Goal: Transaction & Acquisition: Subscribe to service/newsletter

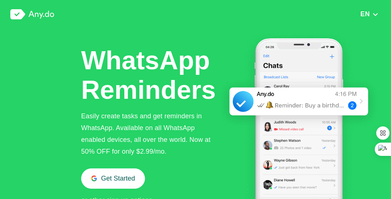
scroll to position [828, 0]
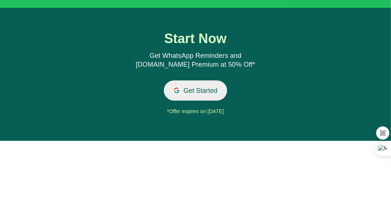
click at [206, 97] on button "Get Started" at bounding box center [196, 90] width 64 height 20
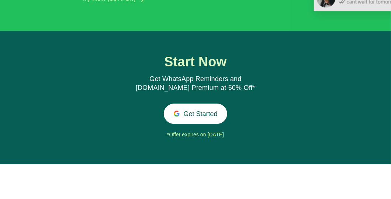
scroll to position [828, 0]
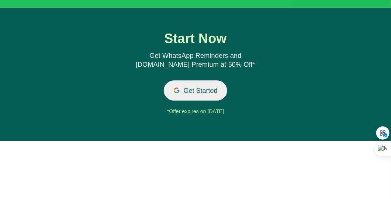
click at [197, 91] on button "Get Started" at bounding box center [196, 90] width 64 height 20
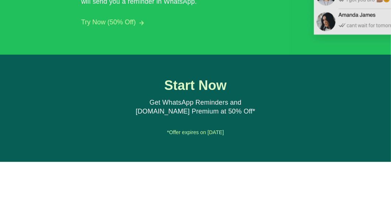
scroll to position [777, 0]
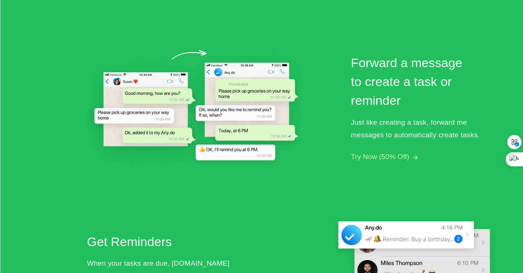
scroll to position [498, 0]
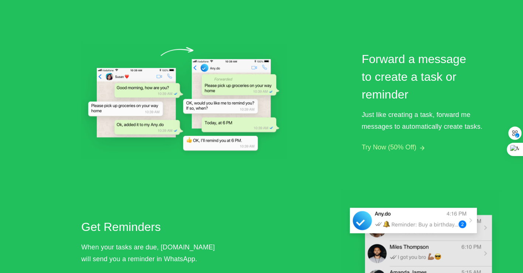
drag, startPoint x: 216, startPoint y: 9, endPoint x: 245, endPoint y: 202, distance: 194.9
click at [245, 199] on div "Create a task by sending a direct message Message Any.do to create tasks or rem…" at bounding box center [291, 91] width 420 height 443
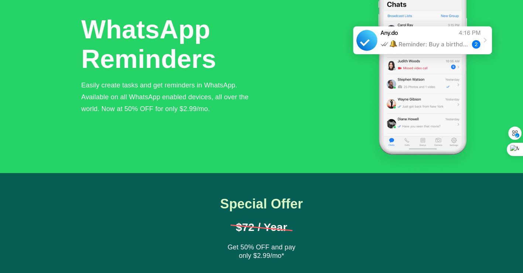
scroll to position [0, 0]
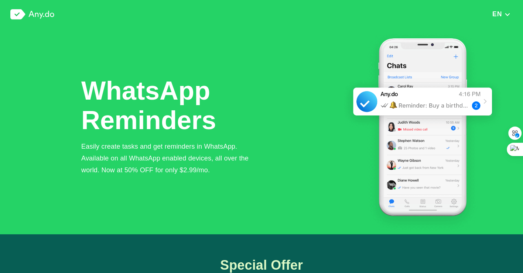
click at [391, 15] on img "button" at bounding box center [507, 14] width 6 height 5
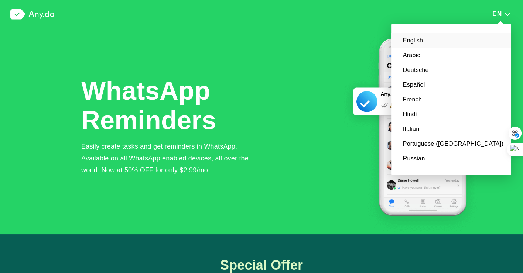
click at [279, 63] on div "WhatsApp Reminders Easily create tasks and get reminders in WhatsApp. Available…" at bounding box center [291, 132] width 420 height 206
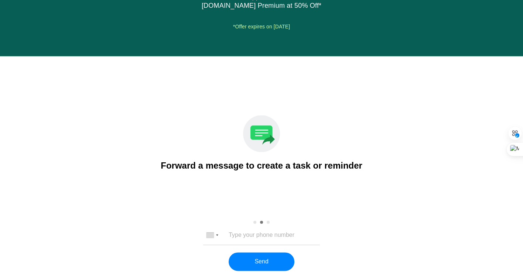
scroll to position [933, 0]
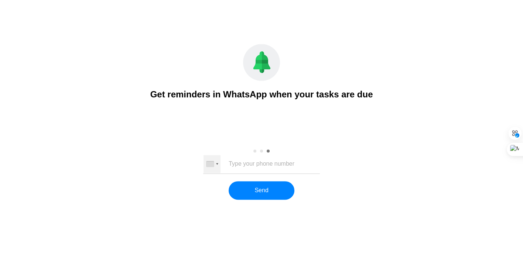
click at [216, 165] on div at bounding box center [211, 164] width 17 height 18
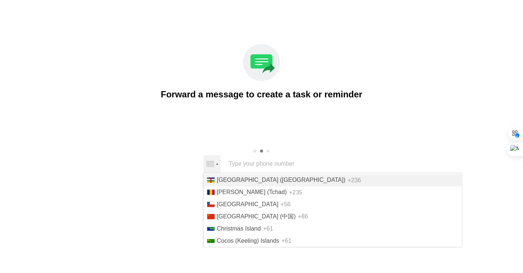
scroll to position [516, 0]
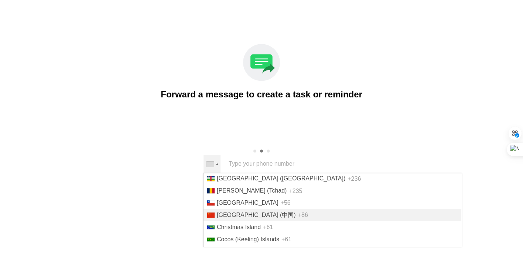
click at [232, 199] on li "China (中国) +86" at bounding box center [332, 215] width 258 height 12
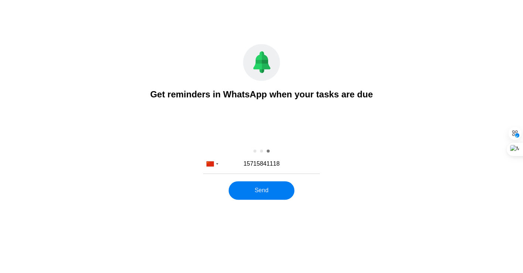
type input "15715841118"
click at [266, 184] on button "Send" at bounding box center [261, 190] width 65 height 18
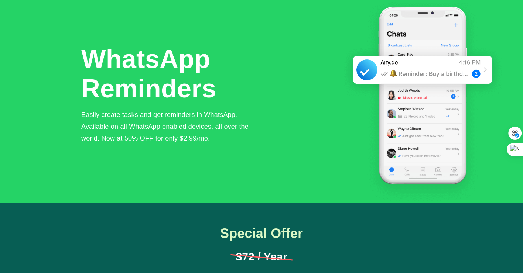
scroll to position [0, 0]
